Goal: Task Accomplishment & Management: Manage account settings

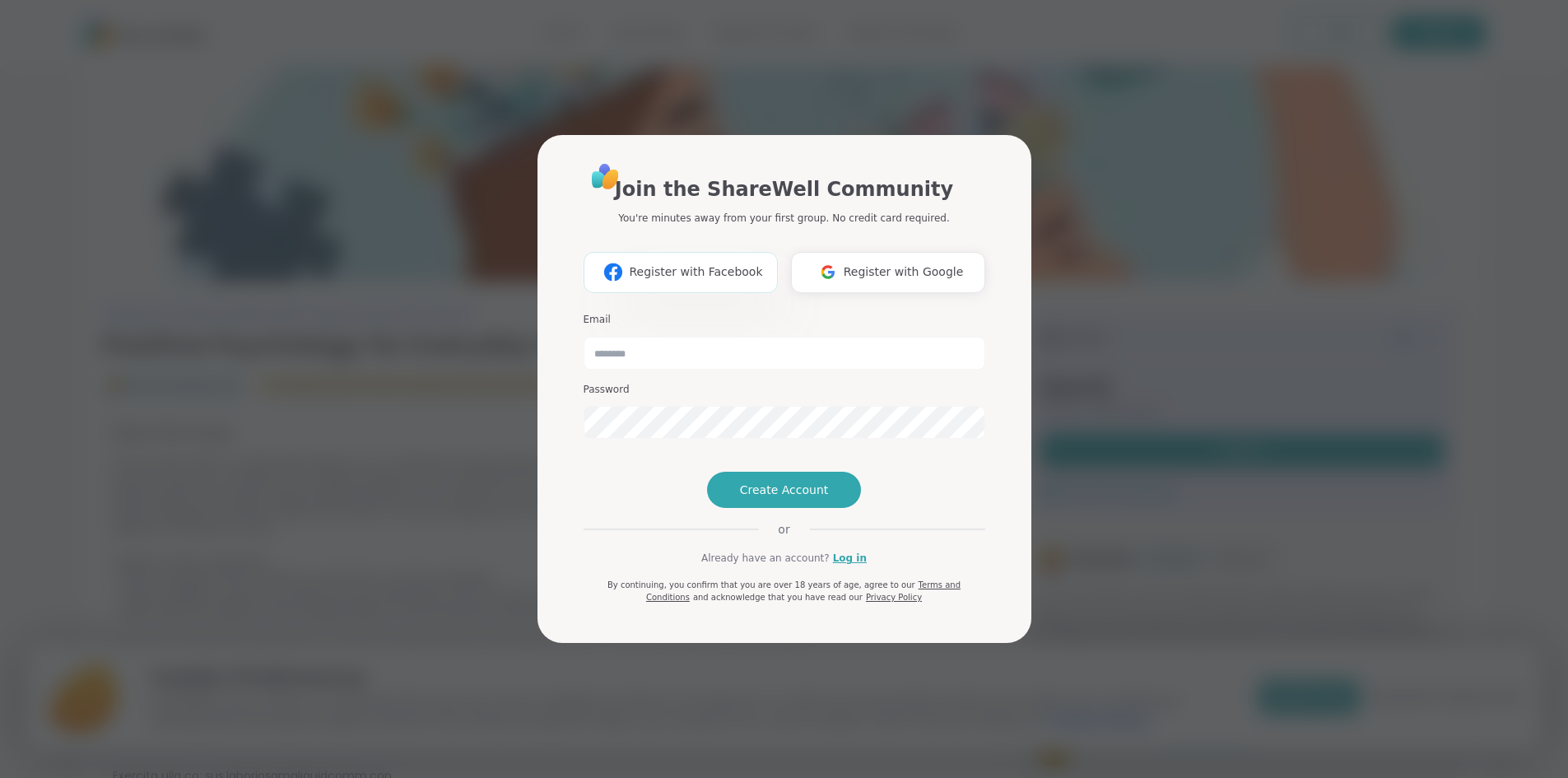
click at [721, 263] on span "Register with Facebook" at bounding box center [696, 271] width 134 height 17
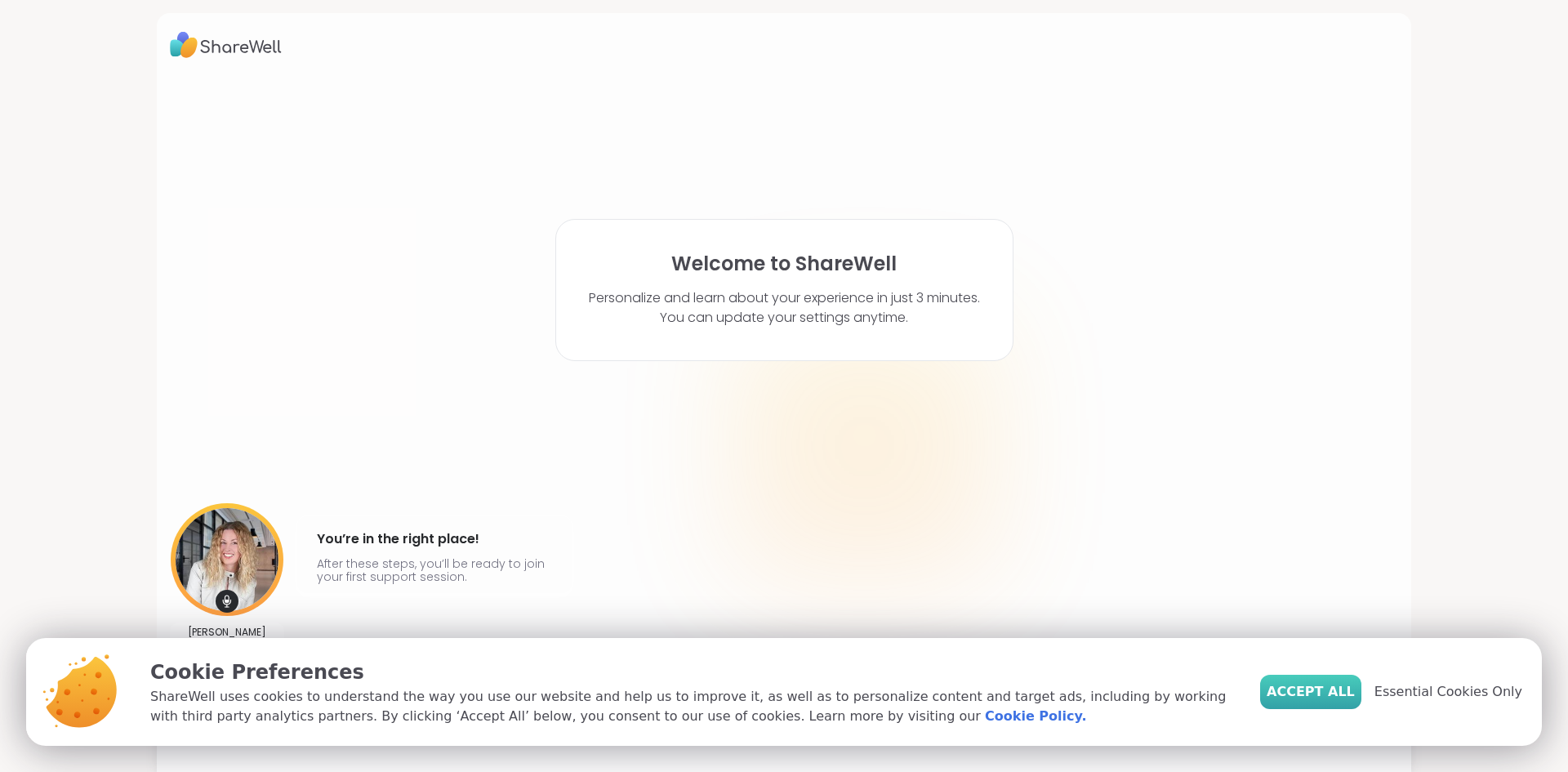
click at [1338, 700] on span "Accept All" at bounding box center [1311, 692] width 88 height 20
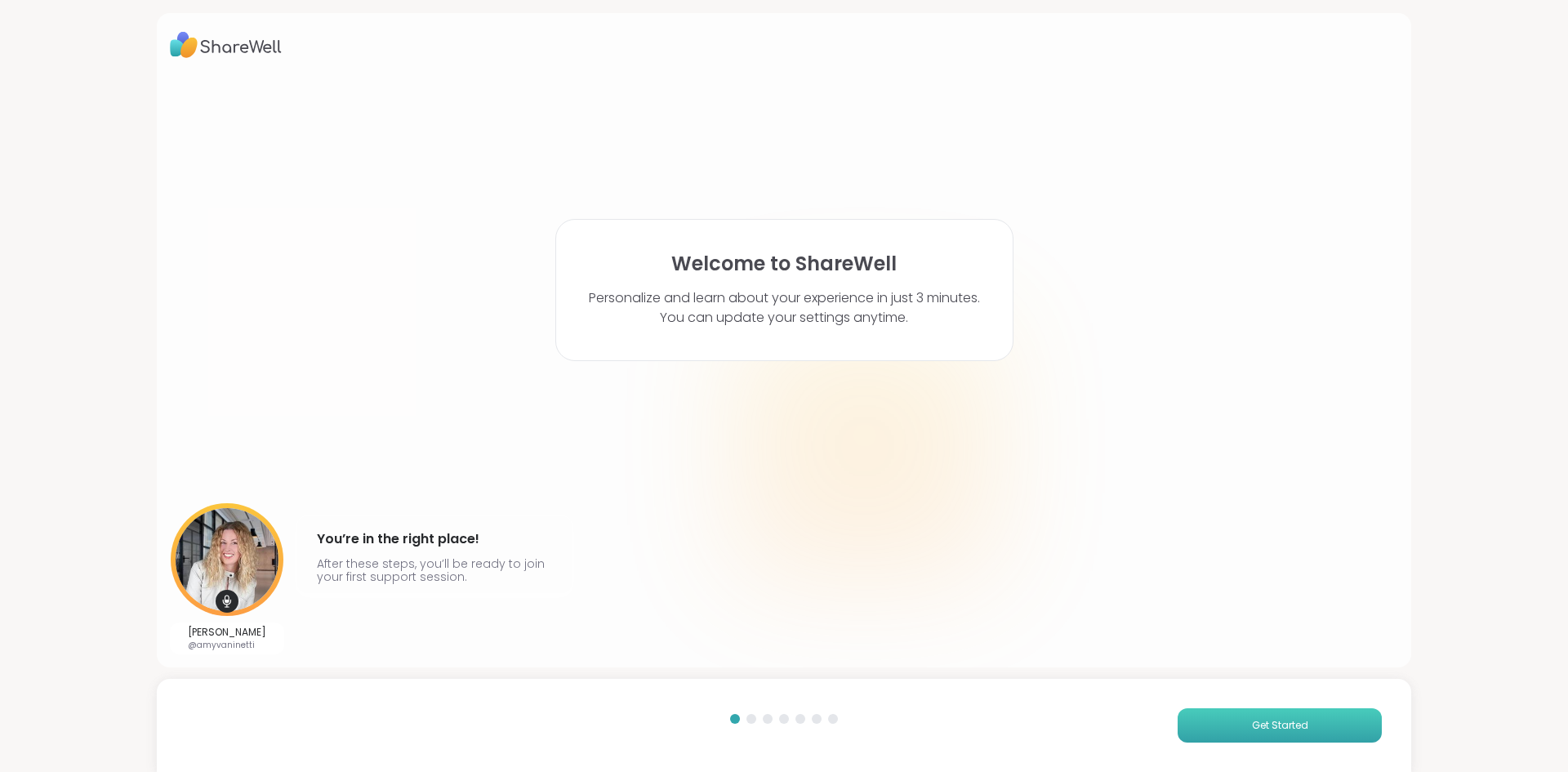
click at [1226, 739] on button "Get Started" at bounding box center [1280, 726] width 205 height 35
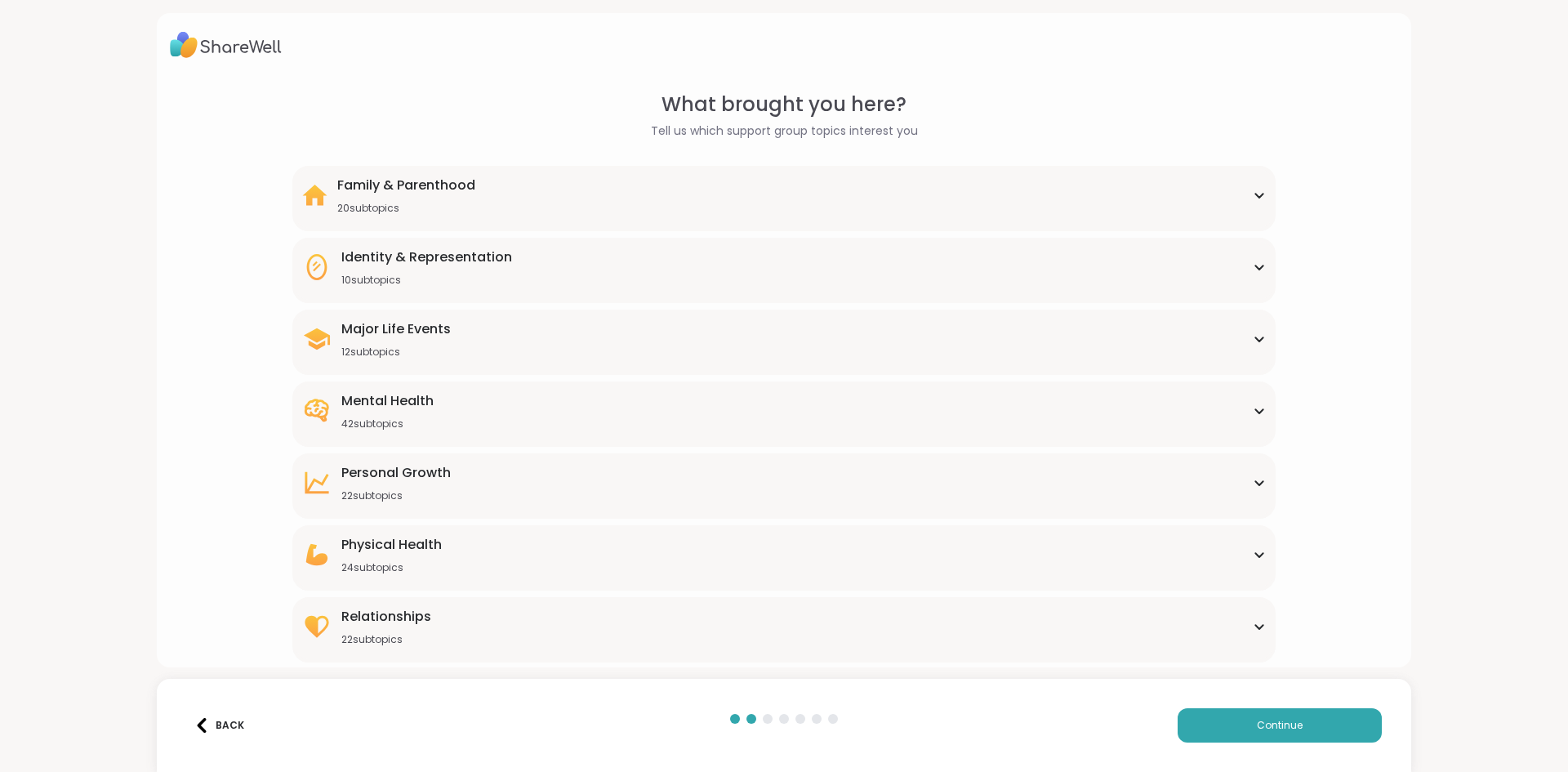
click at [453, 414] on div "Mental Health 42 subtopics" at bounding box center [783, 410] width 963 height 39
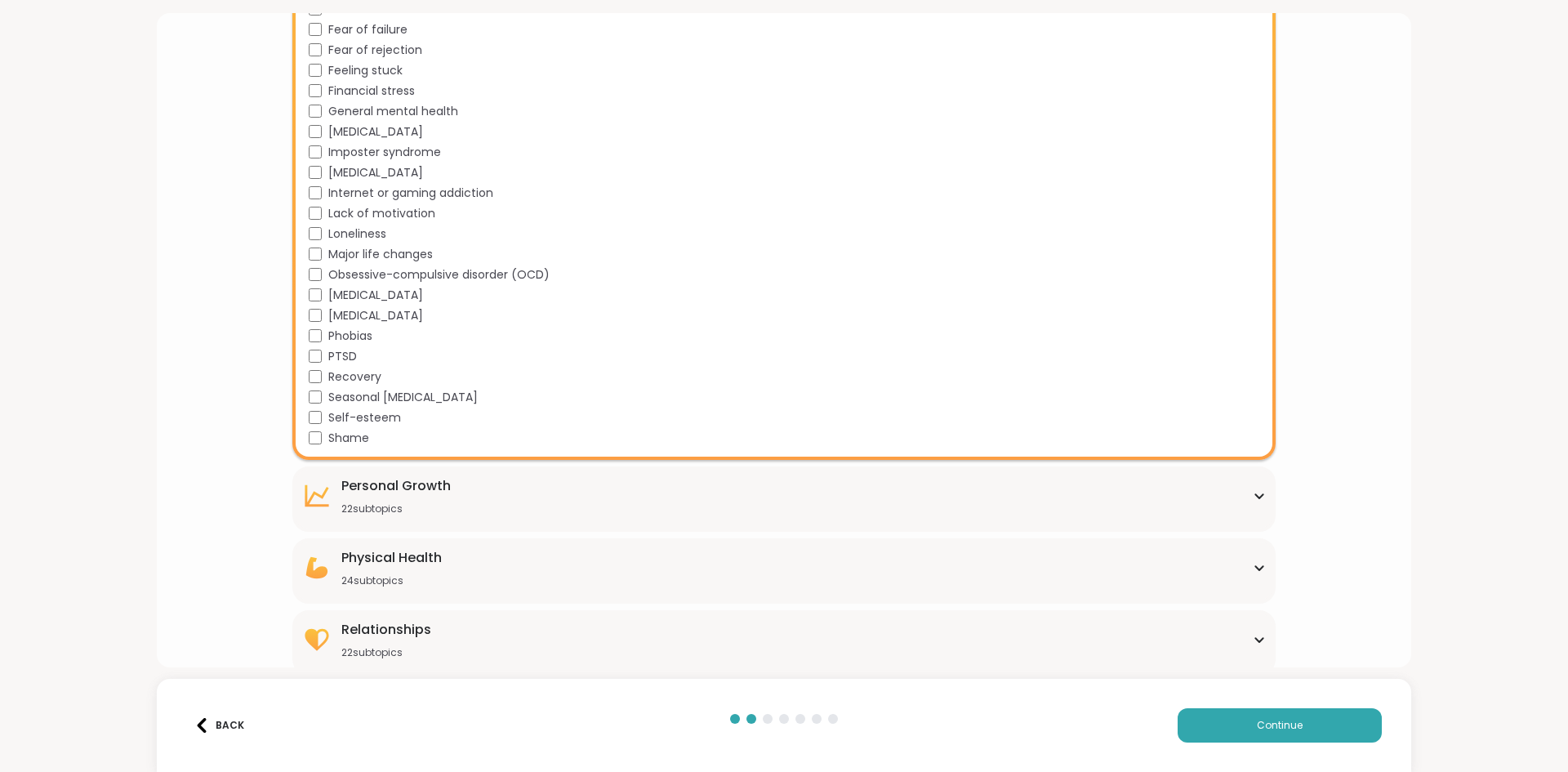
scroll to position [812, 0]
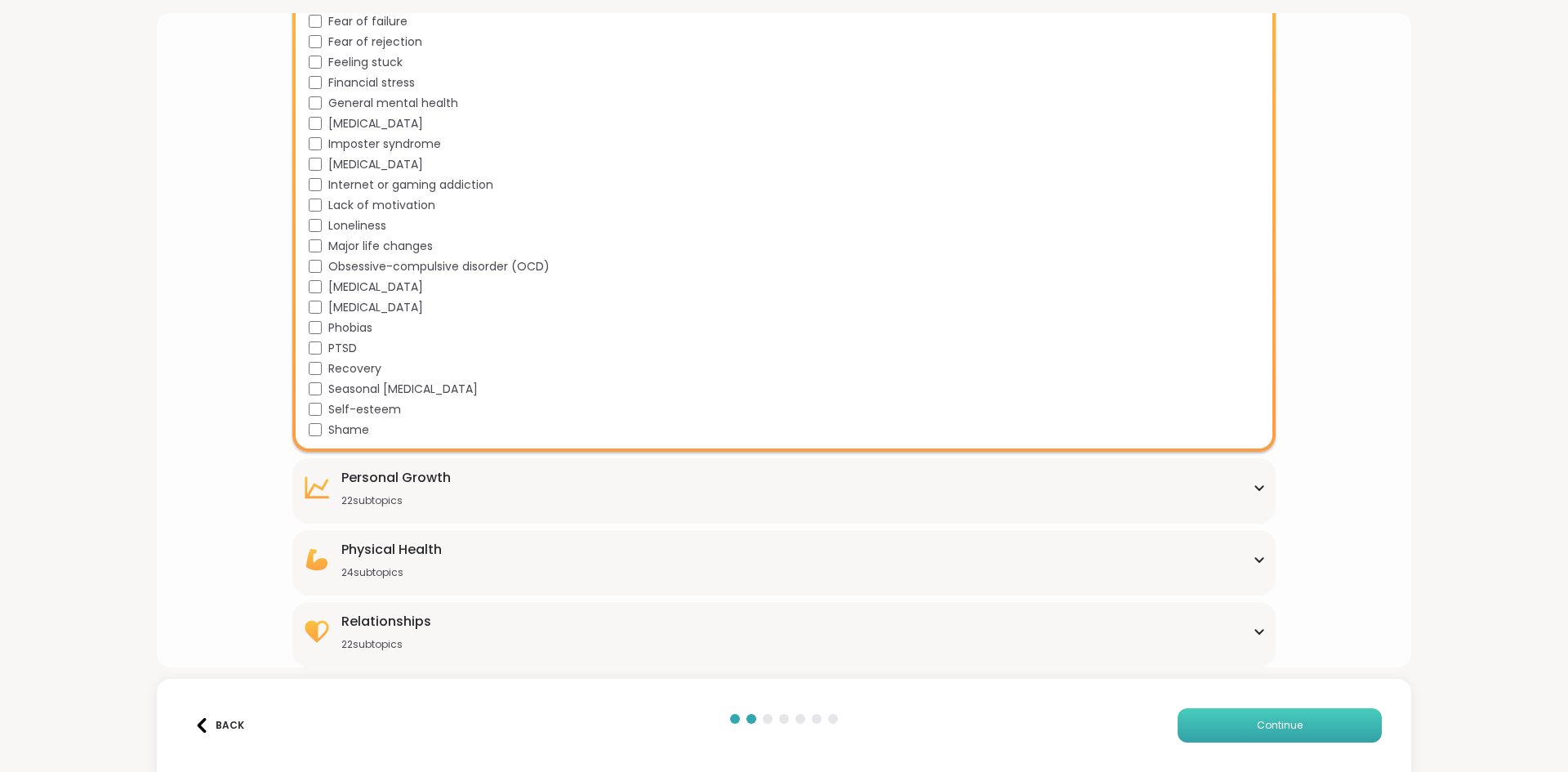
click at [1254, 717] on button "Continue" at bounding box center [1280, 726] width 205 height 35
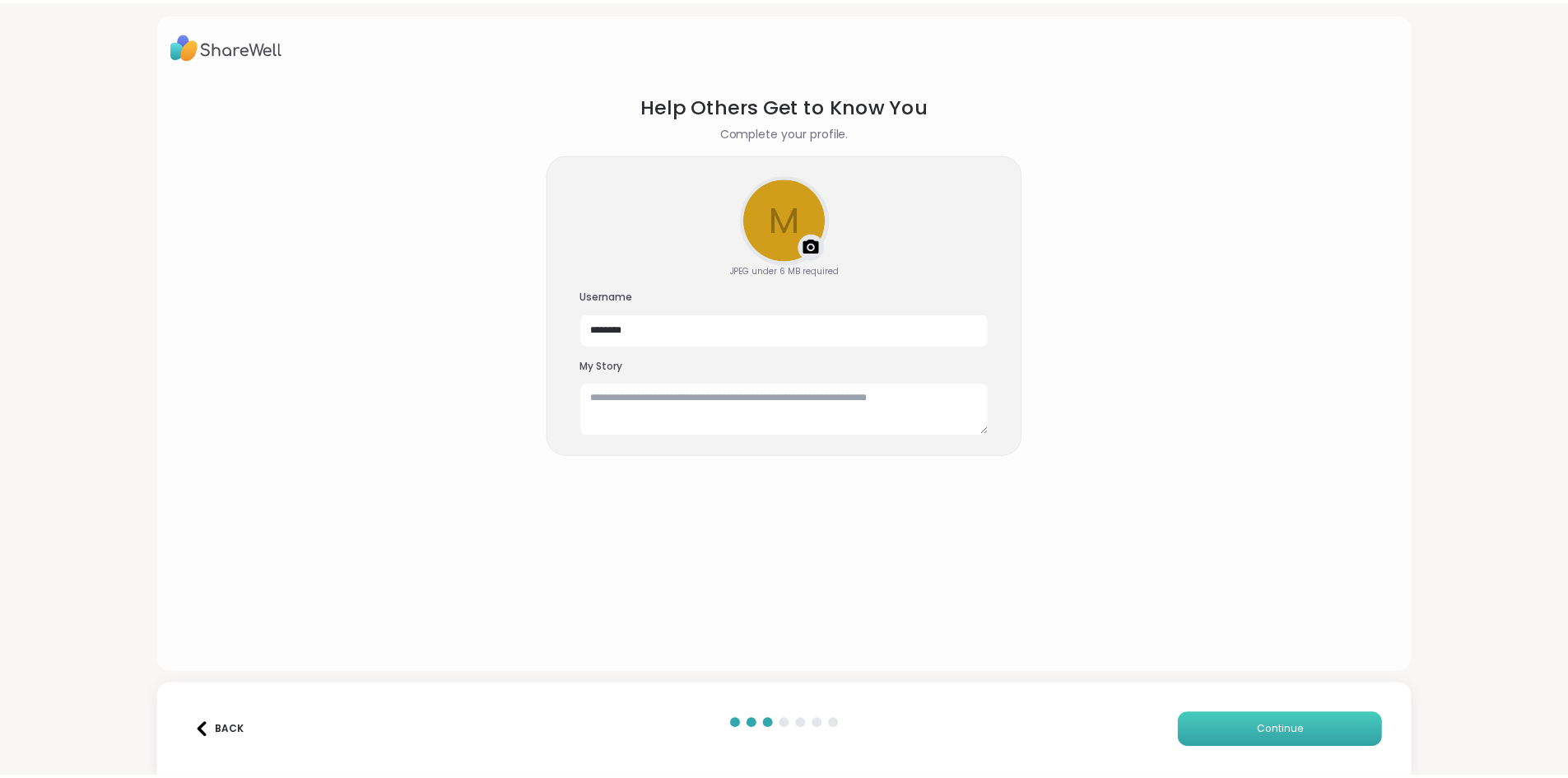
scroll to position [0, 0]
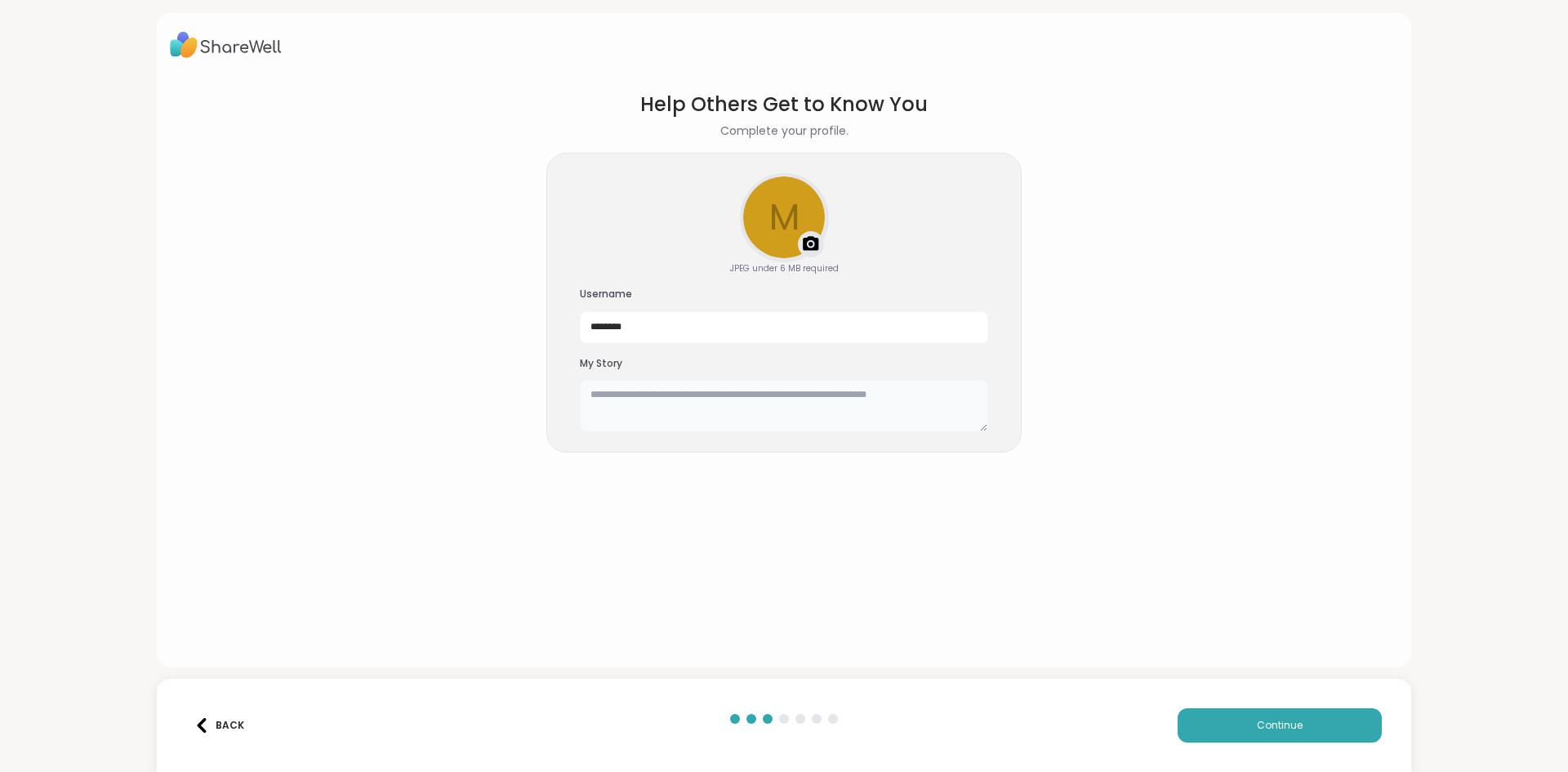
click at [690, 409] on textarea at bounding box center [784, 406] width 408 height 52
type textarea "*"
click at [629, 415] on textarea at bounding box center [784, 406] width 408 height 52
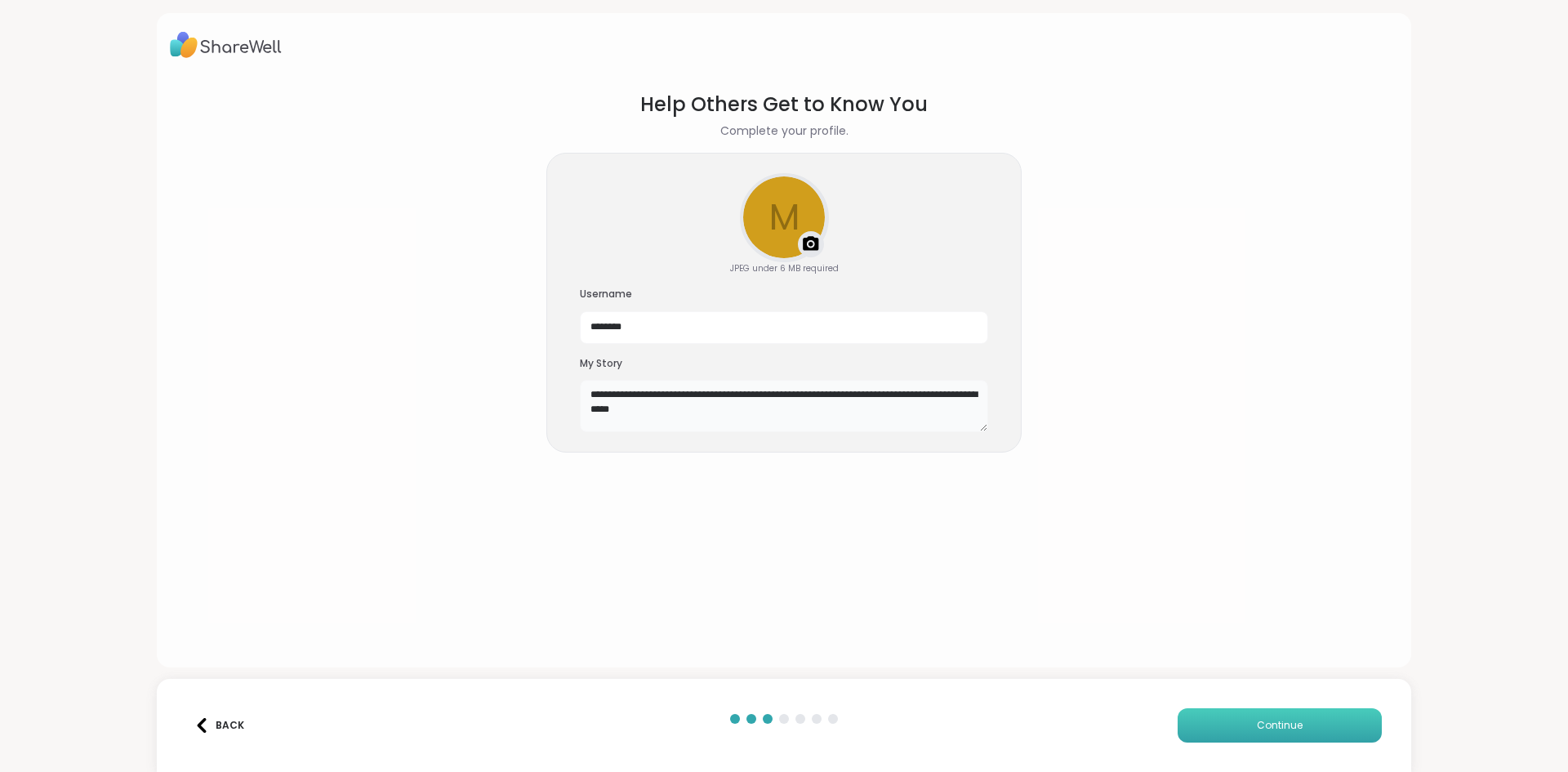
type textarea "**********"
click at [1245, 724] on button "Continue" at bounding box center [1280, 726] width 205 height 35
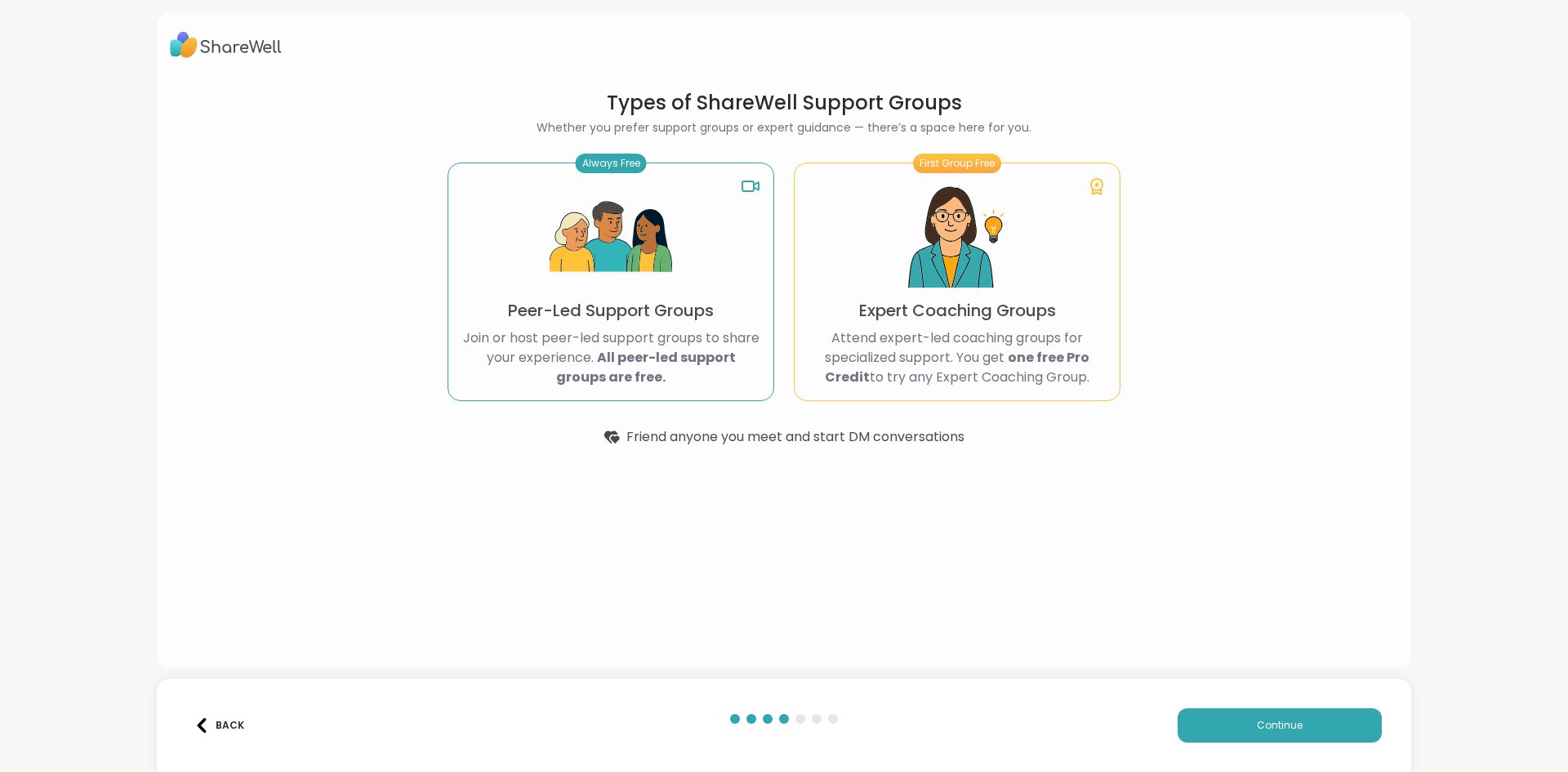
click at [601, 295] on img at bounding box center [610, 237] width 123 height 123
click at [1292, 715] on button "Continue" at bounding box center [1280, 726] width 205 height 35
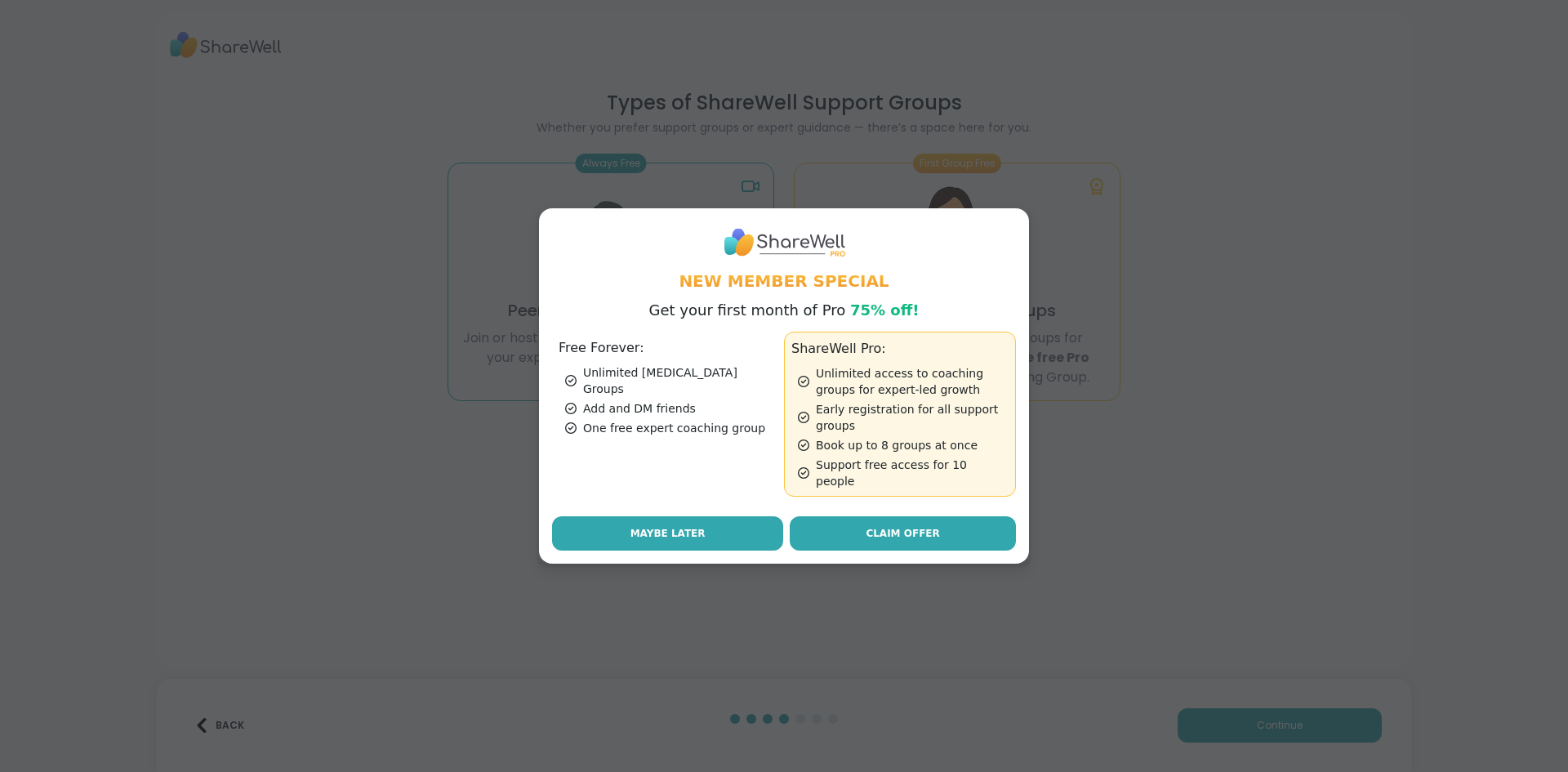
click at [647, 532] on span "Maybe Later" at bounding box center [668, 533] width 75 height 15
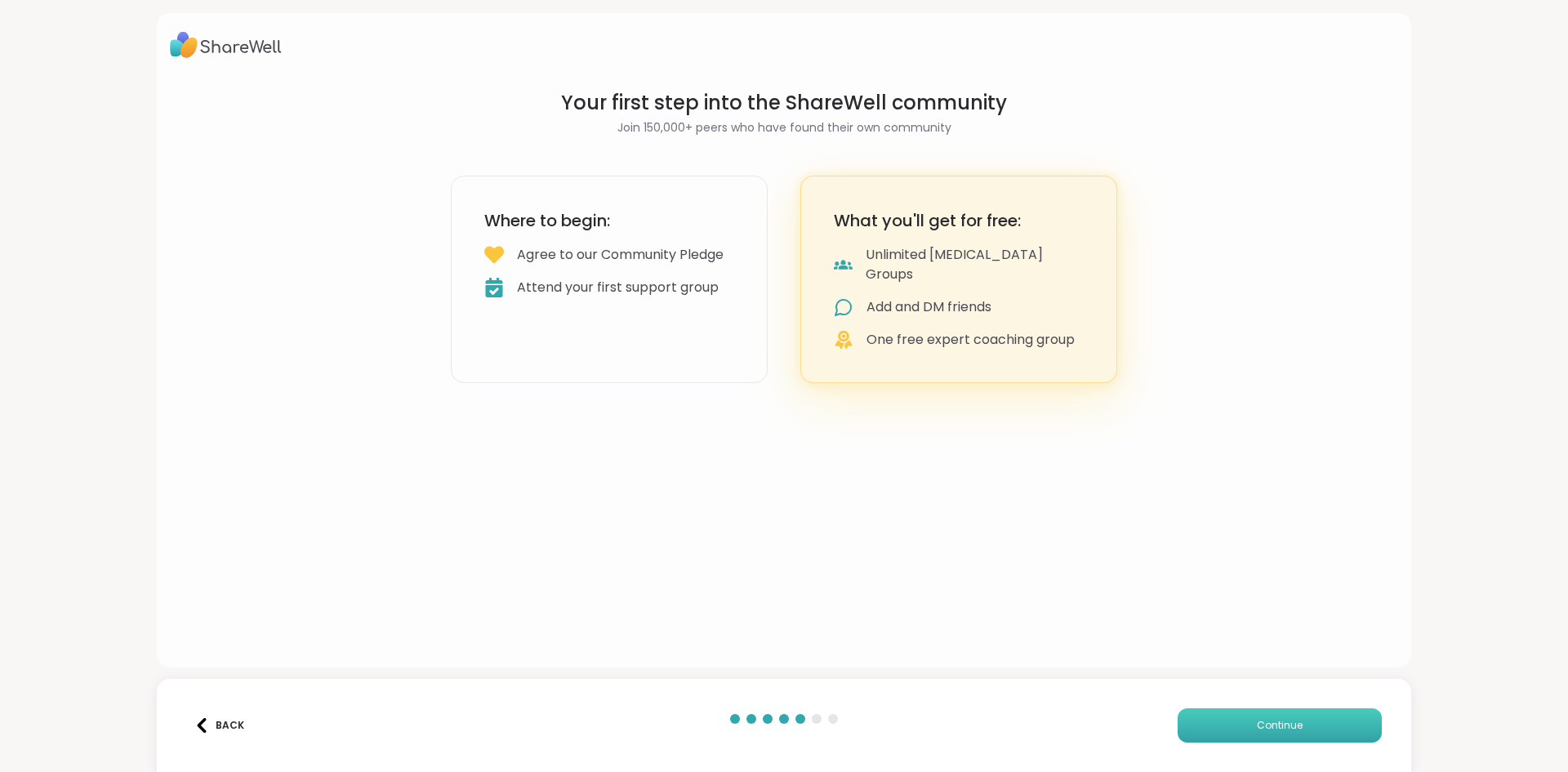
click at [1265, 731] on span "Continue" at bounding box center [1280, 725] width 45 height 15
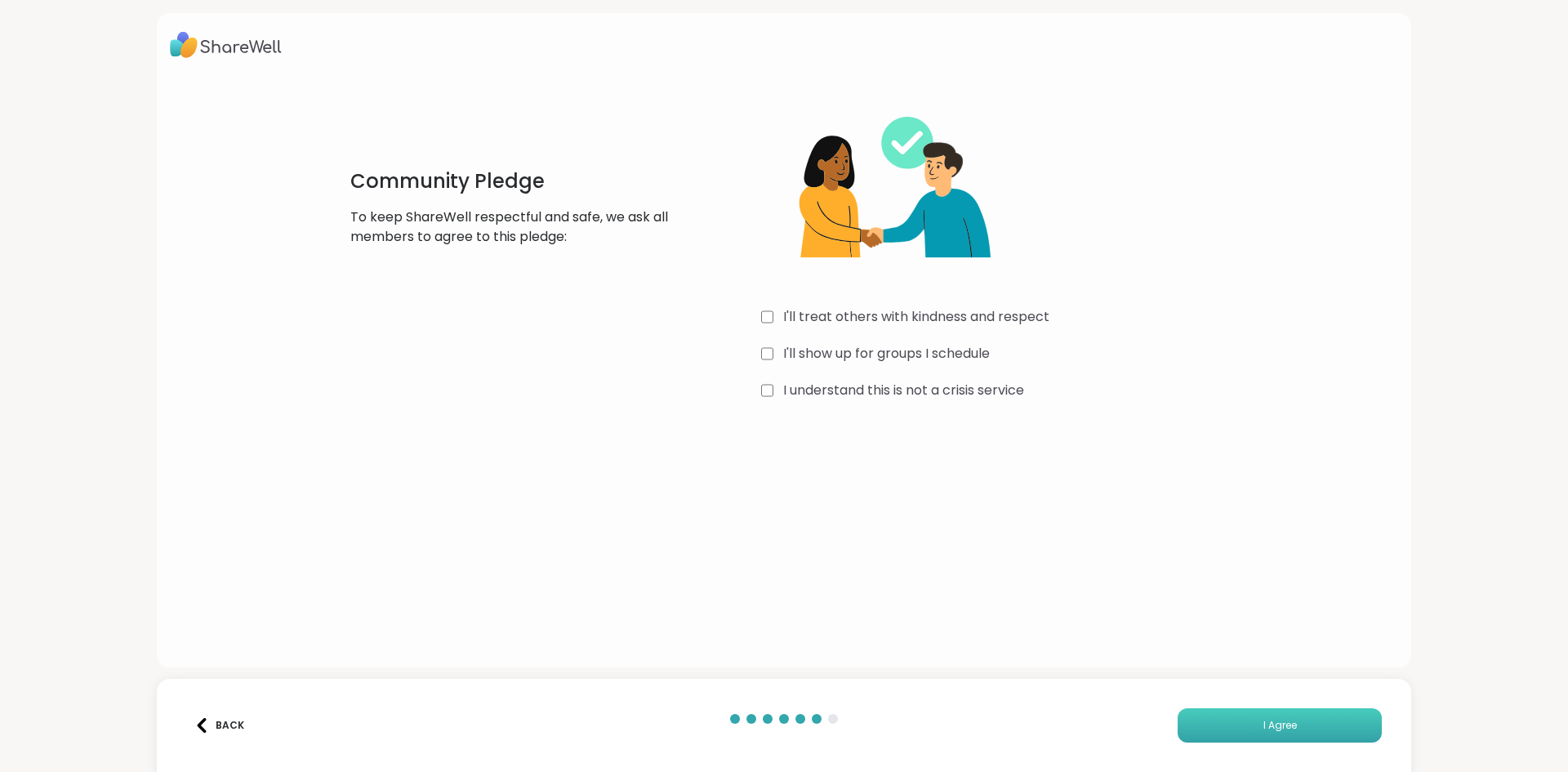
click at [1246, 727] on button "I Agree" at bounding box center [1280, 726] width 205 height 35
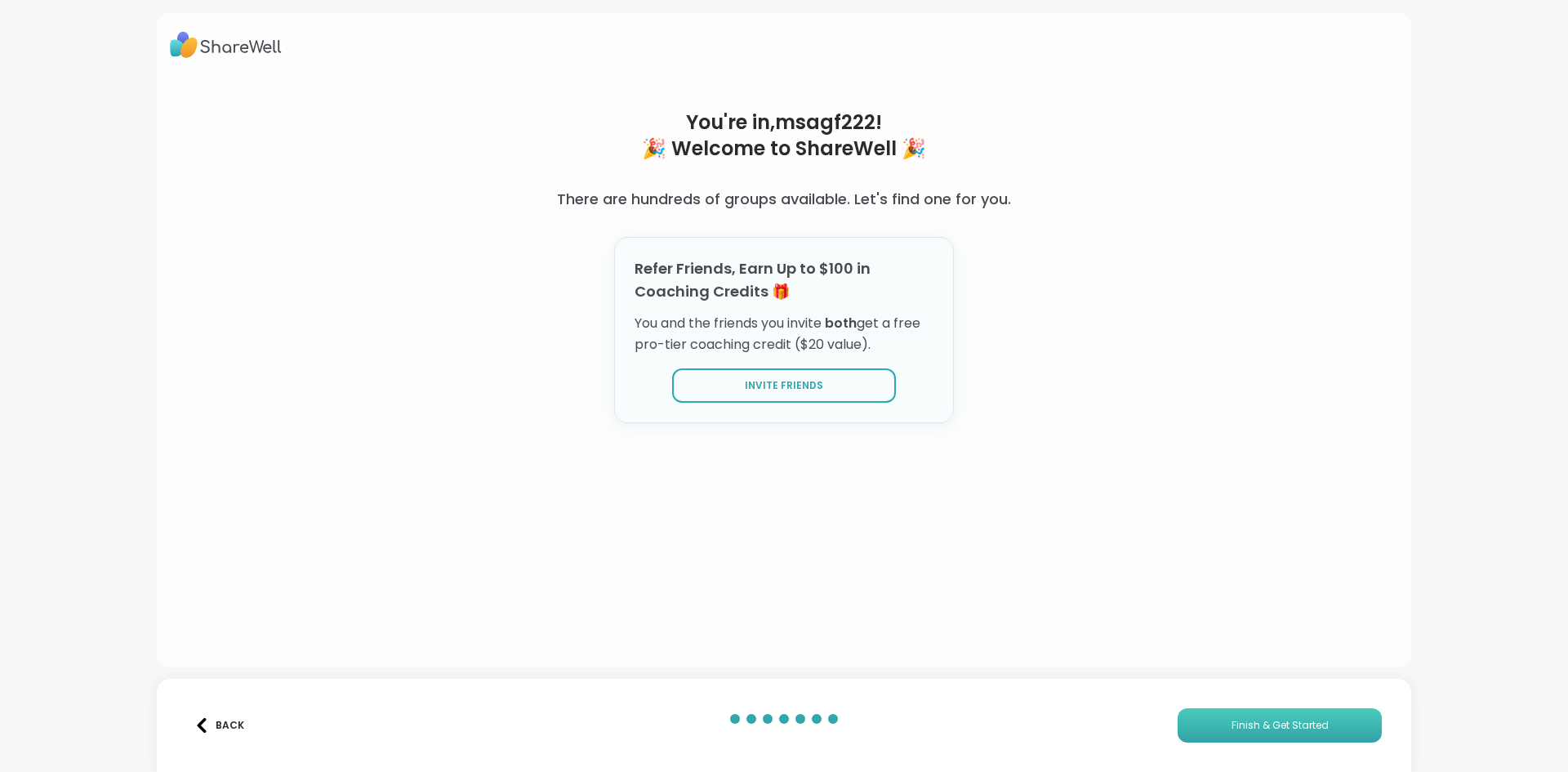
click at [1246, 727] on span "Finish & Get Started" at bounding box center [1280, 725] width 97 height 15
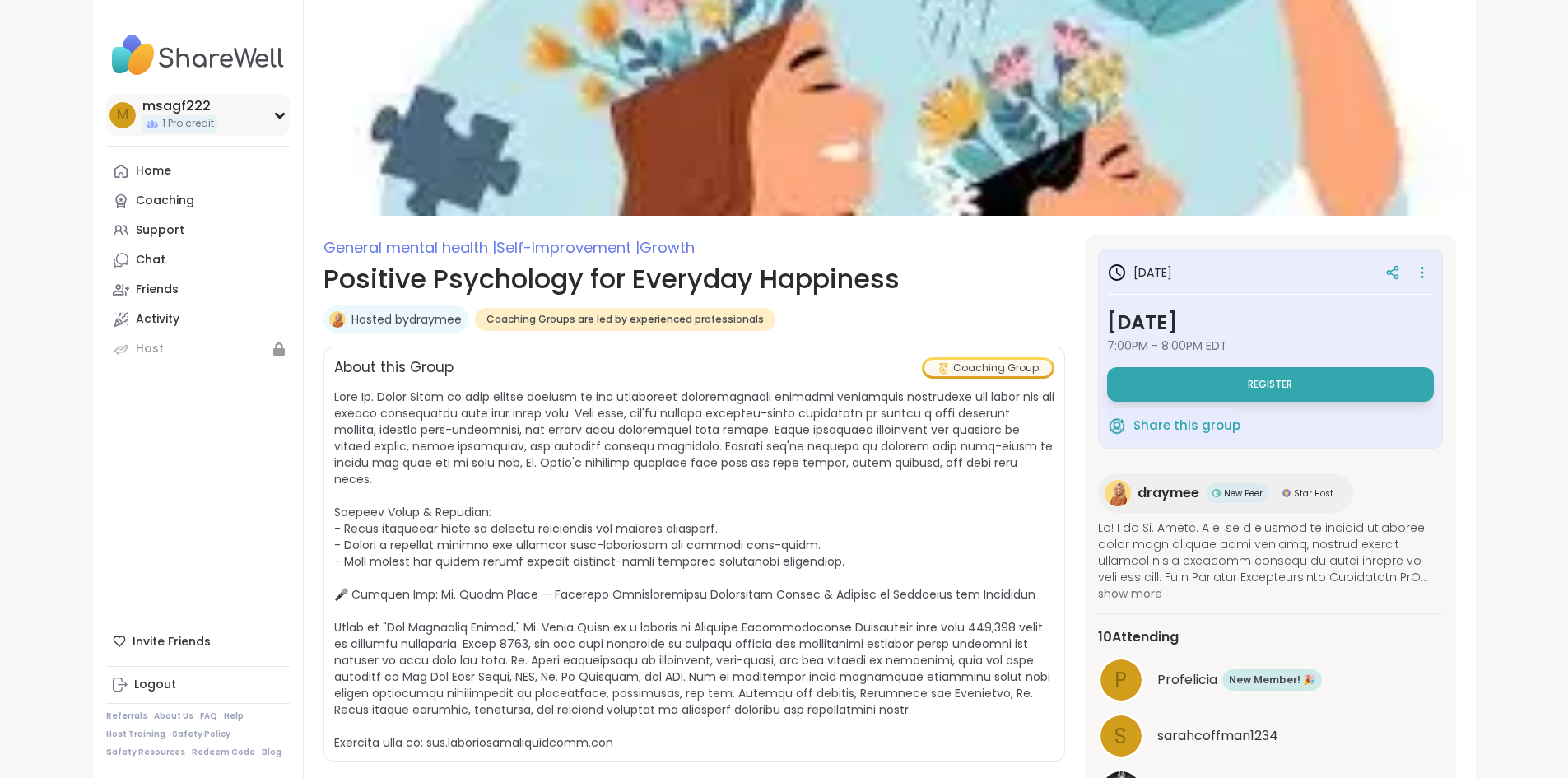
click at [181, 109] on div "m msagf222 1 Pro credit" at bounding box center [198, 115] width 183 height 42
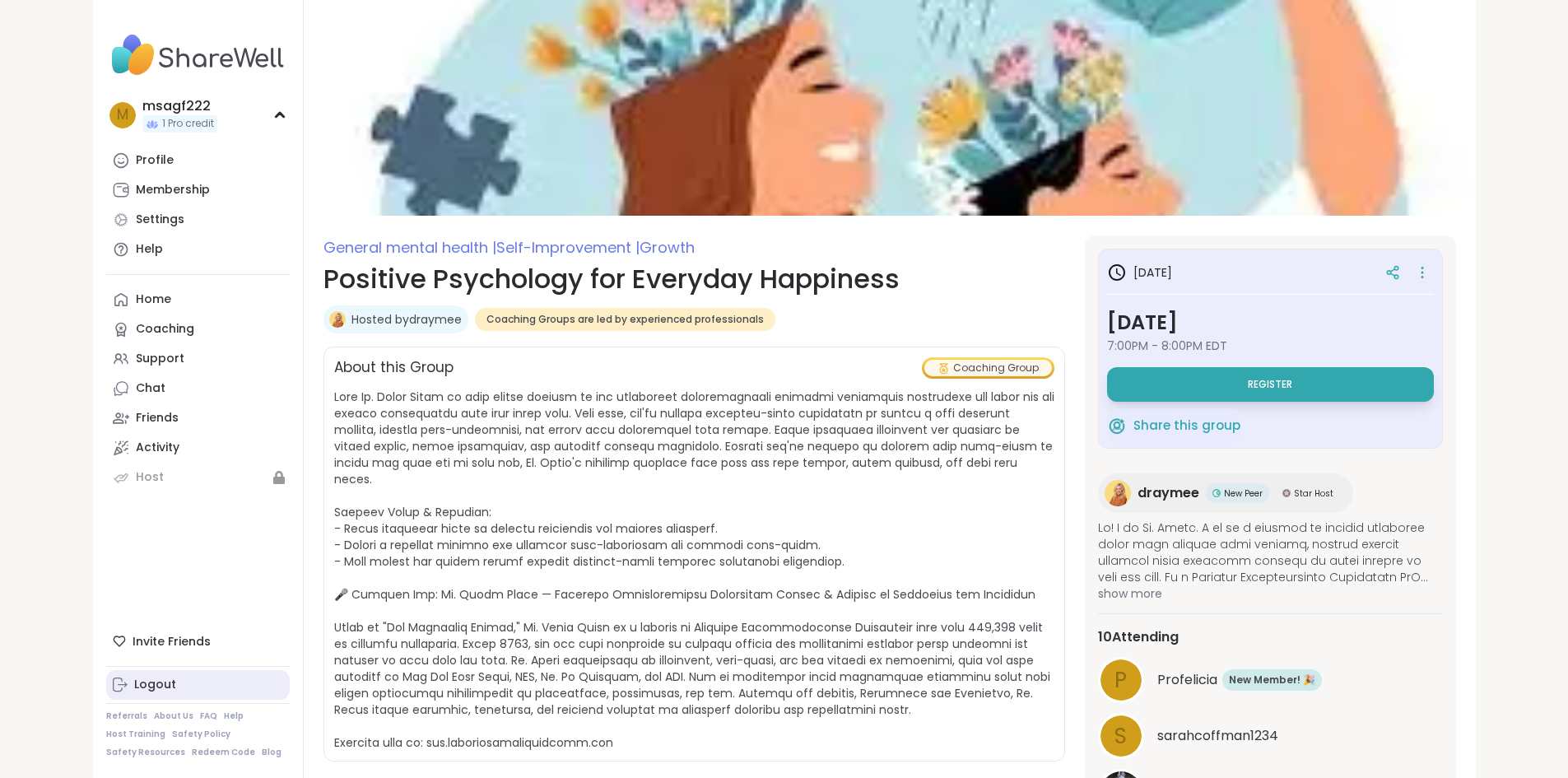
click at [134, 689] on div "Logout" at bounding box center [155, 685] width 42 height 16
